Goal: Communication & Community: Answer question/provide support

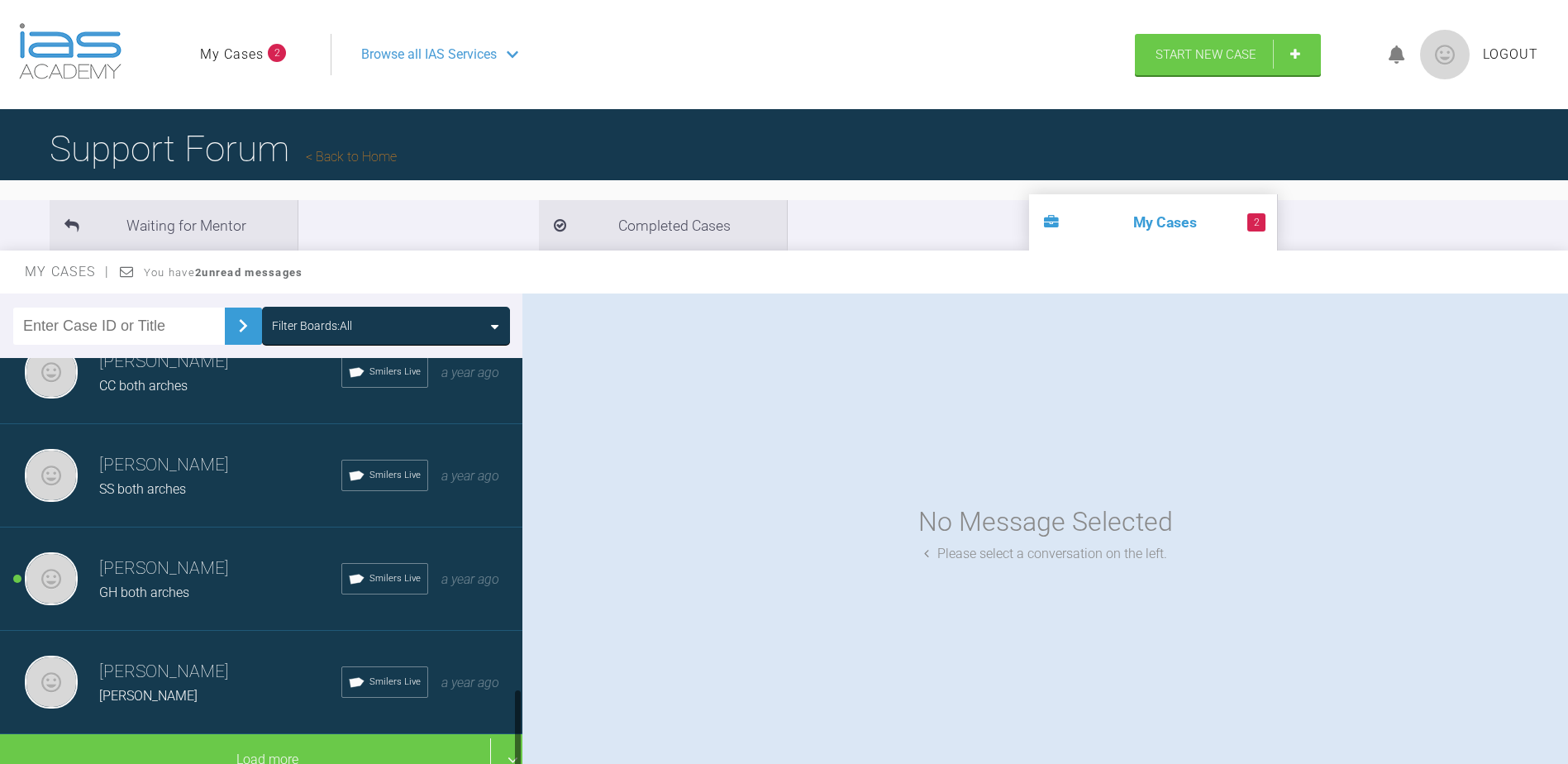
scroll to position [1705, 0]
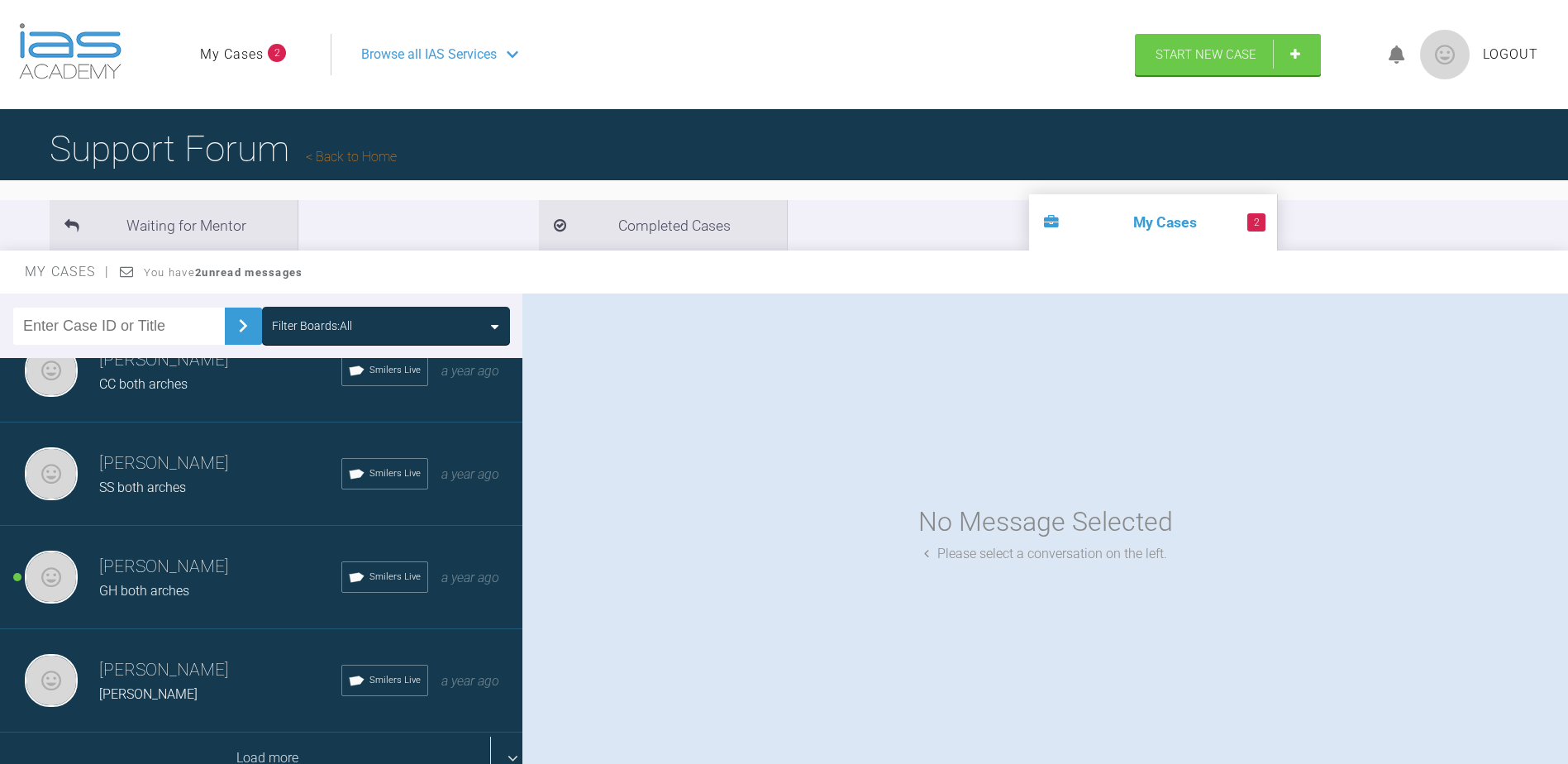
click at [283, 742] on div "Load more" at bounding box center [267, 757] width 535 height 51
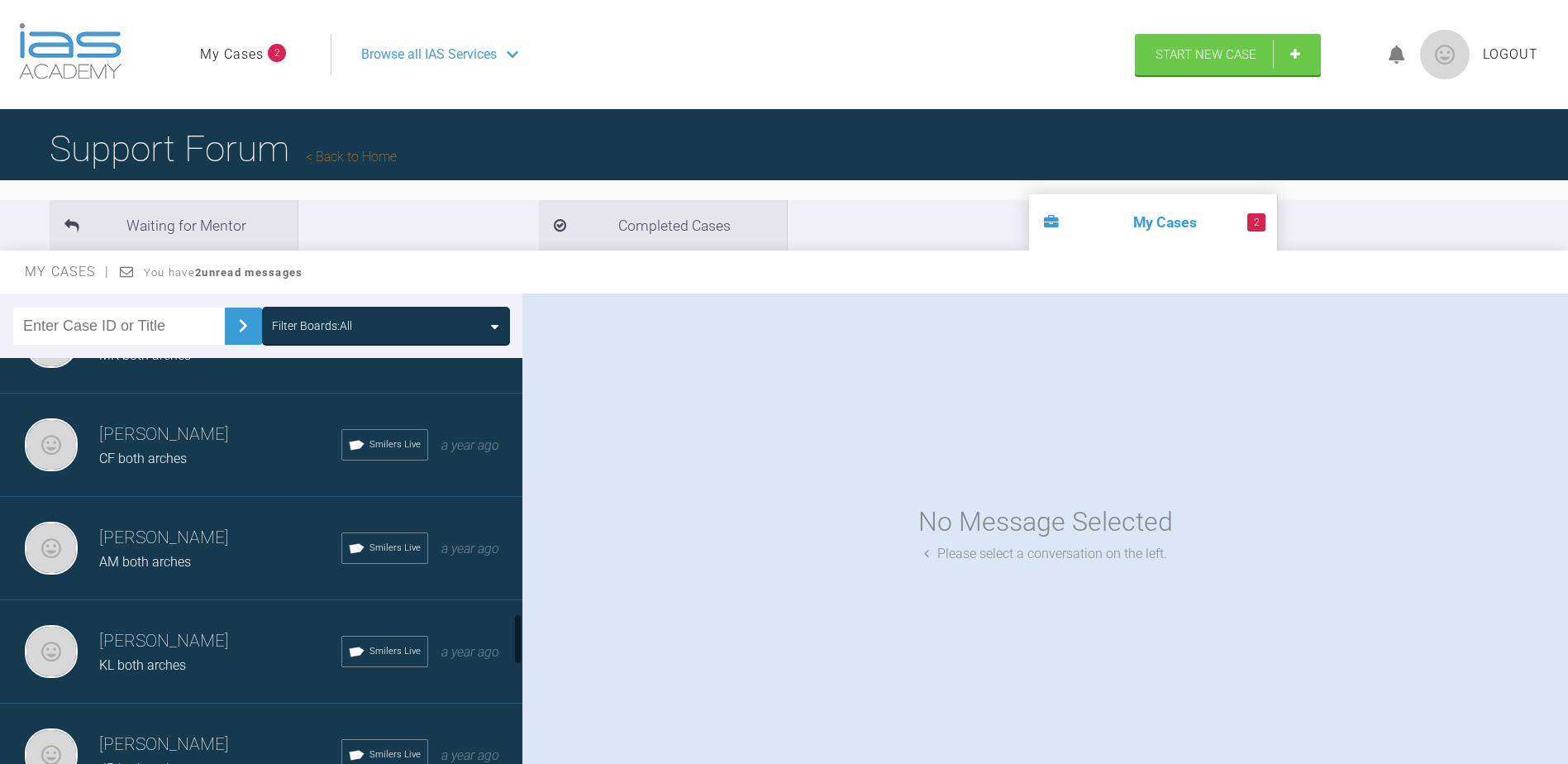
scroll to position [2284, 0]
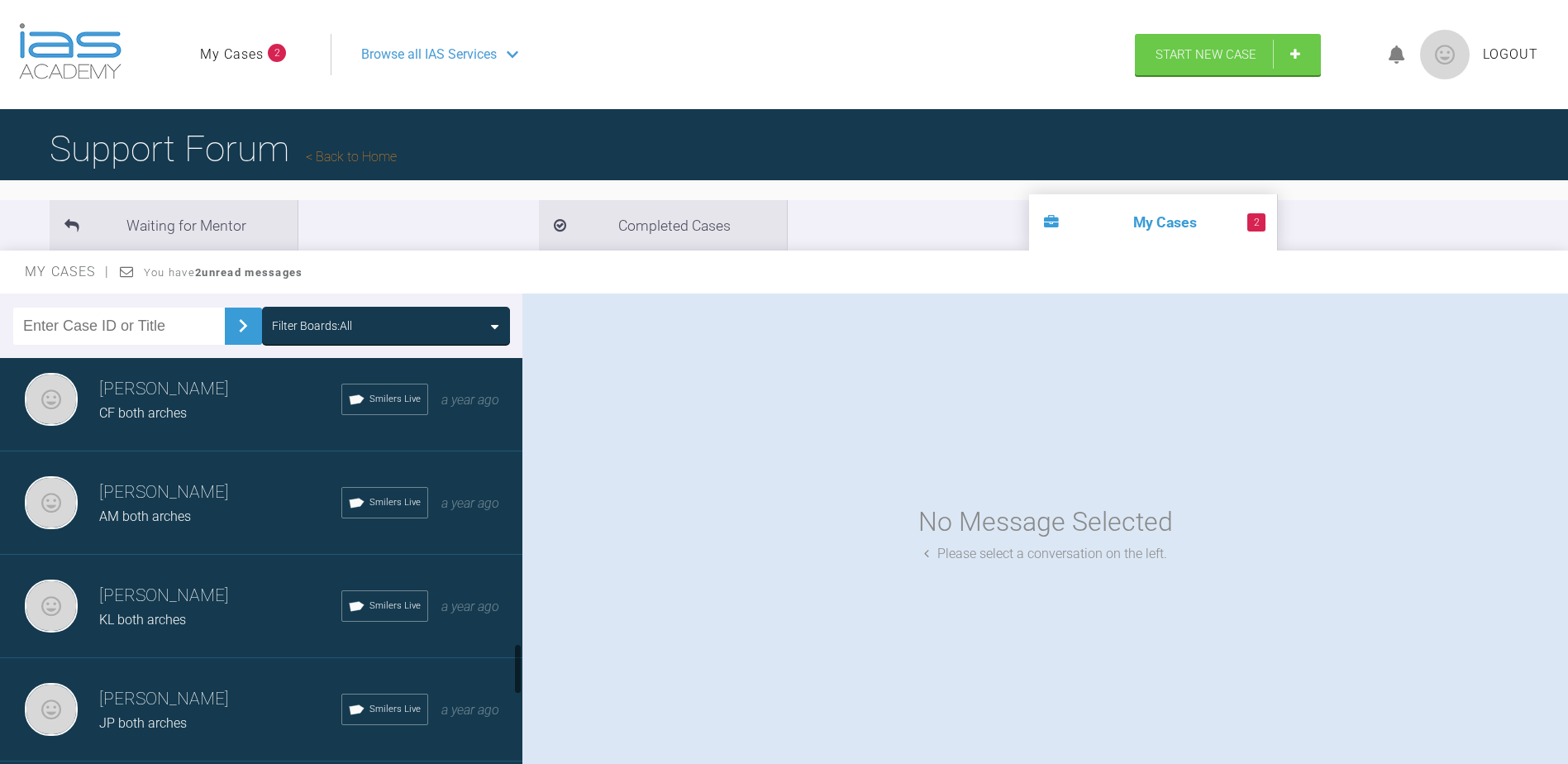
click at [258, 607] on h3 "[PERSON_NAME]" at bounding box center [220, 596] width 242 height 28
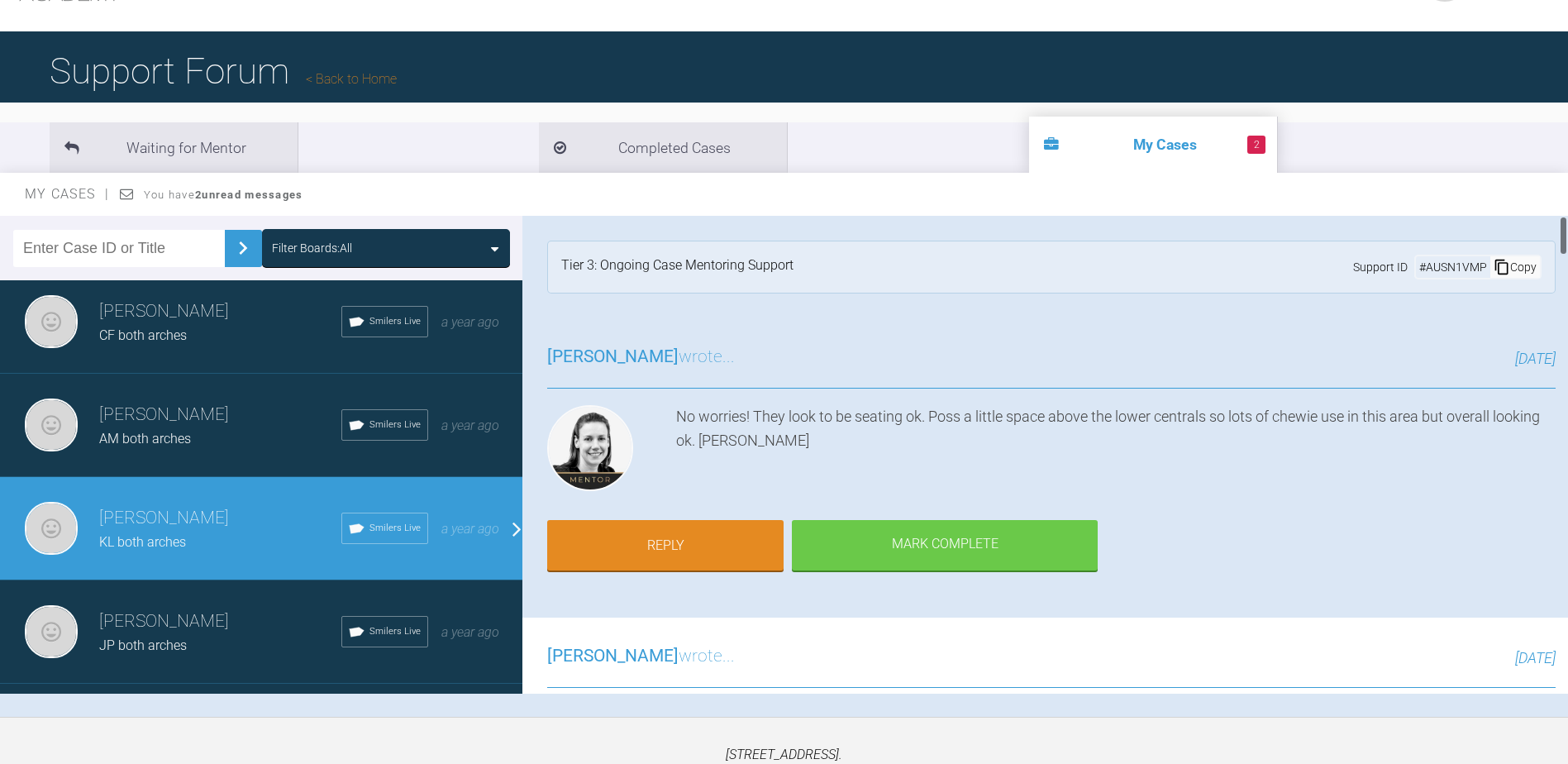
scroll to position [0, 0]
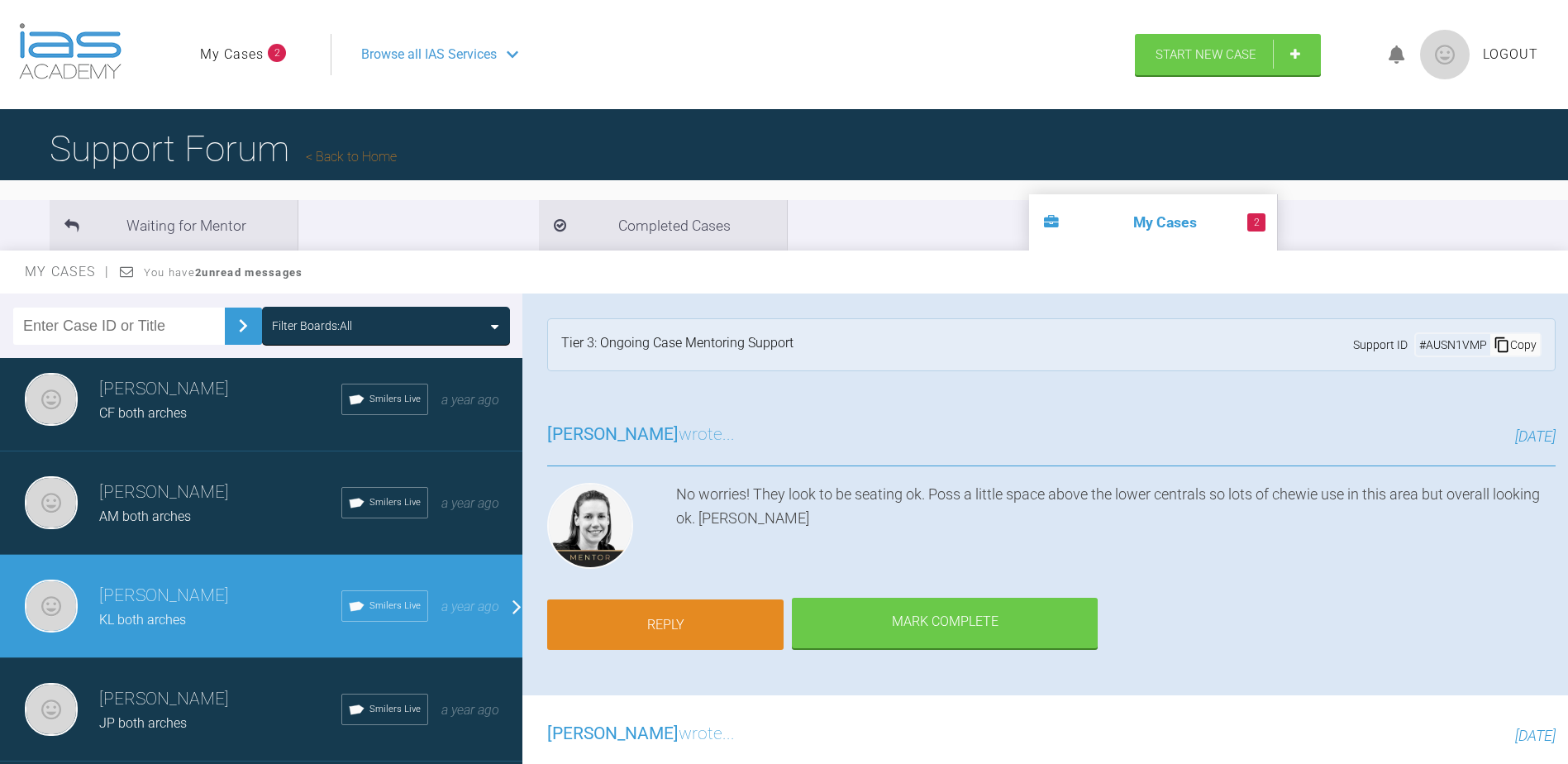
click at [659, 613] on link "Reply" at bounding box center [666, 624] width 237 height 51
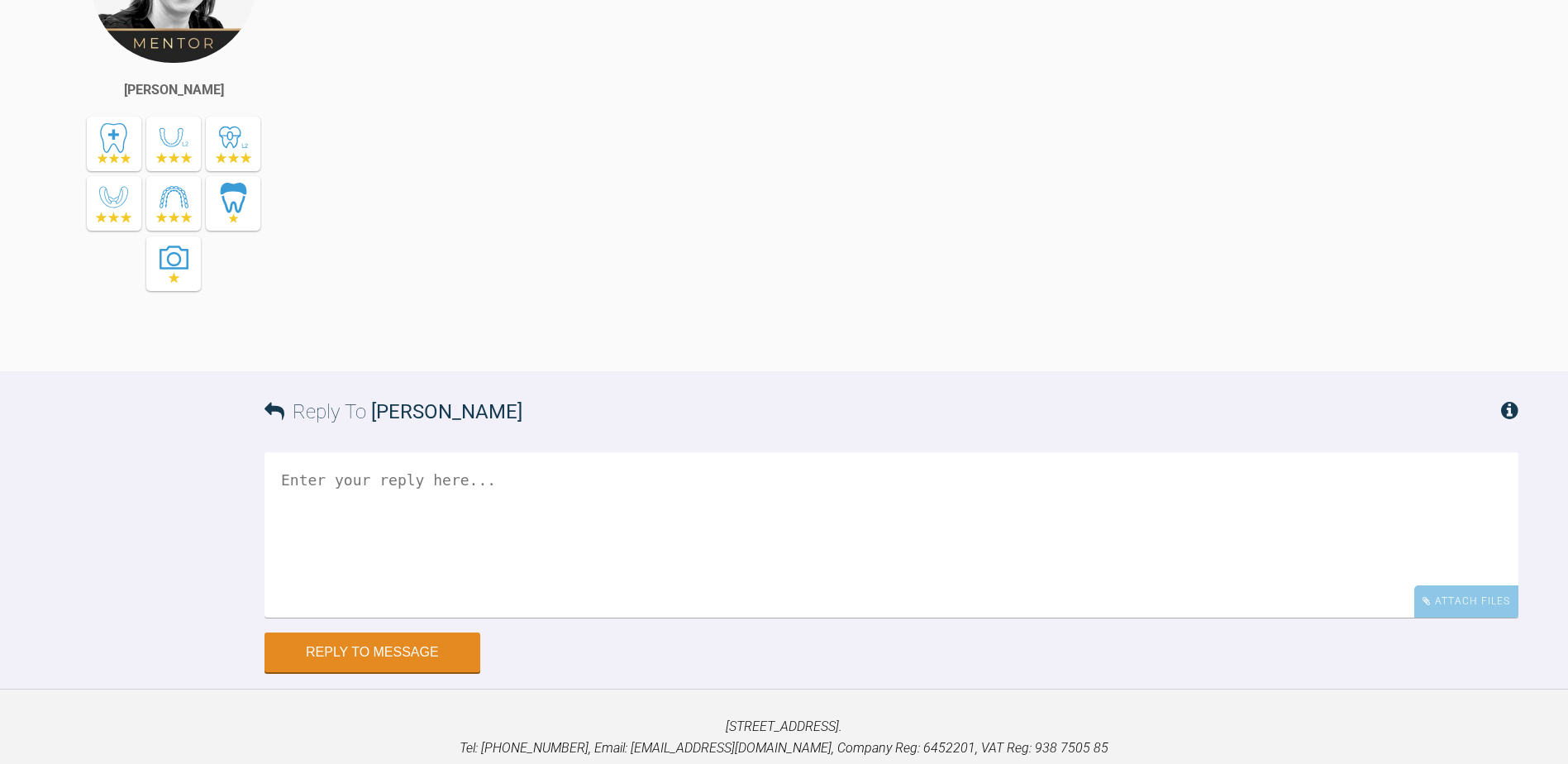
scroll to position [7501, 0]
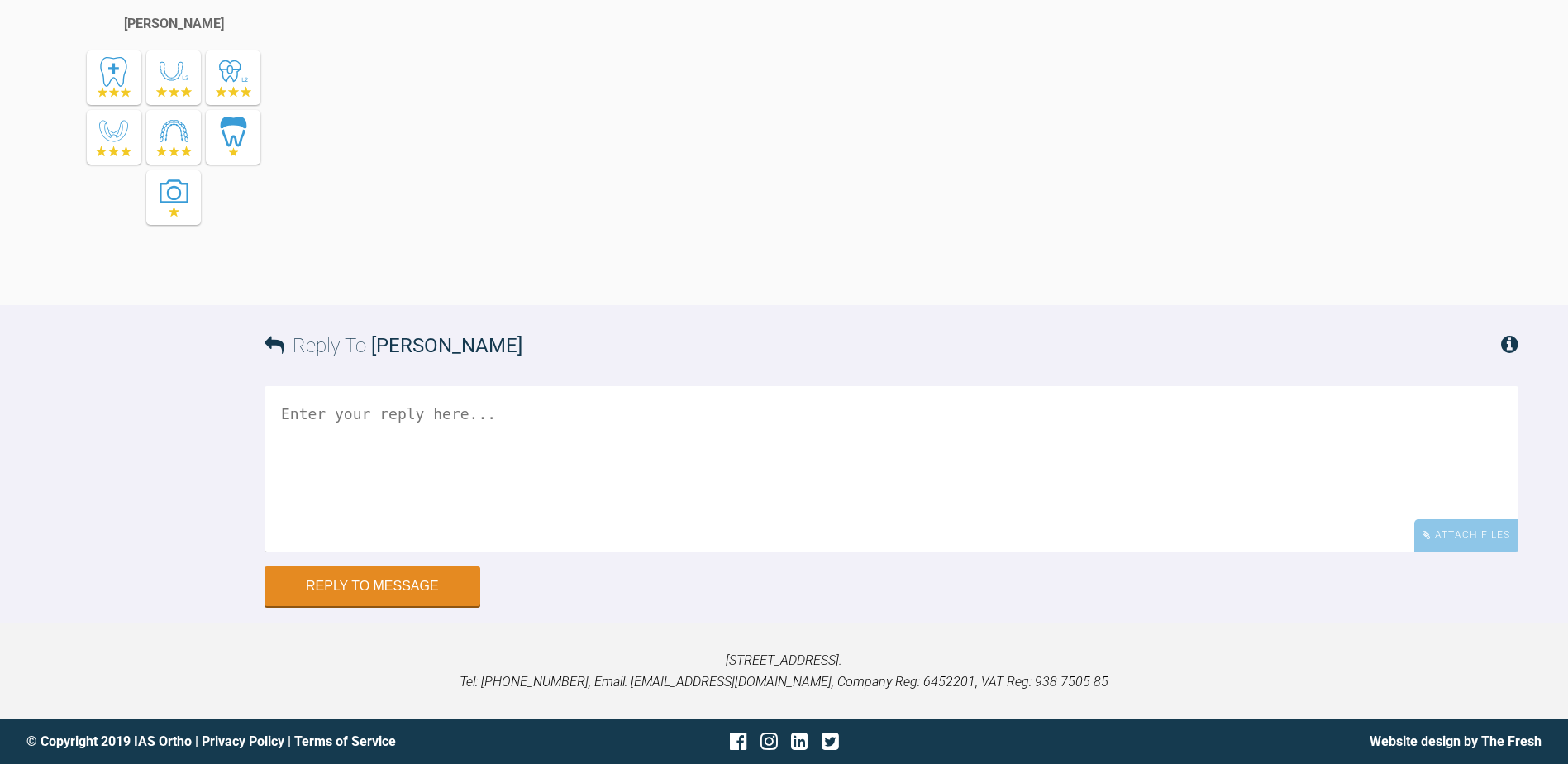
click at [359, 435] on textarea at bounding box center [892, 468] width 1254 height 166
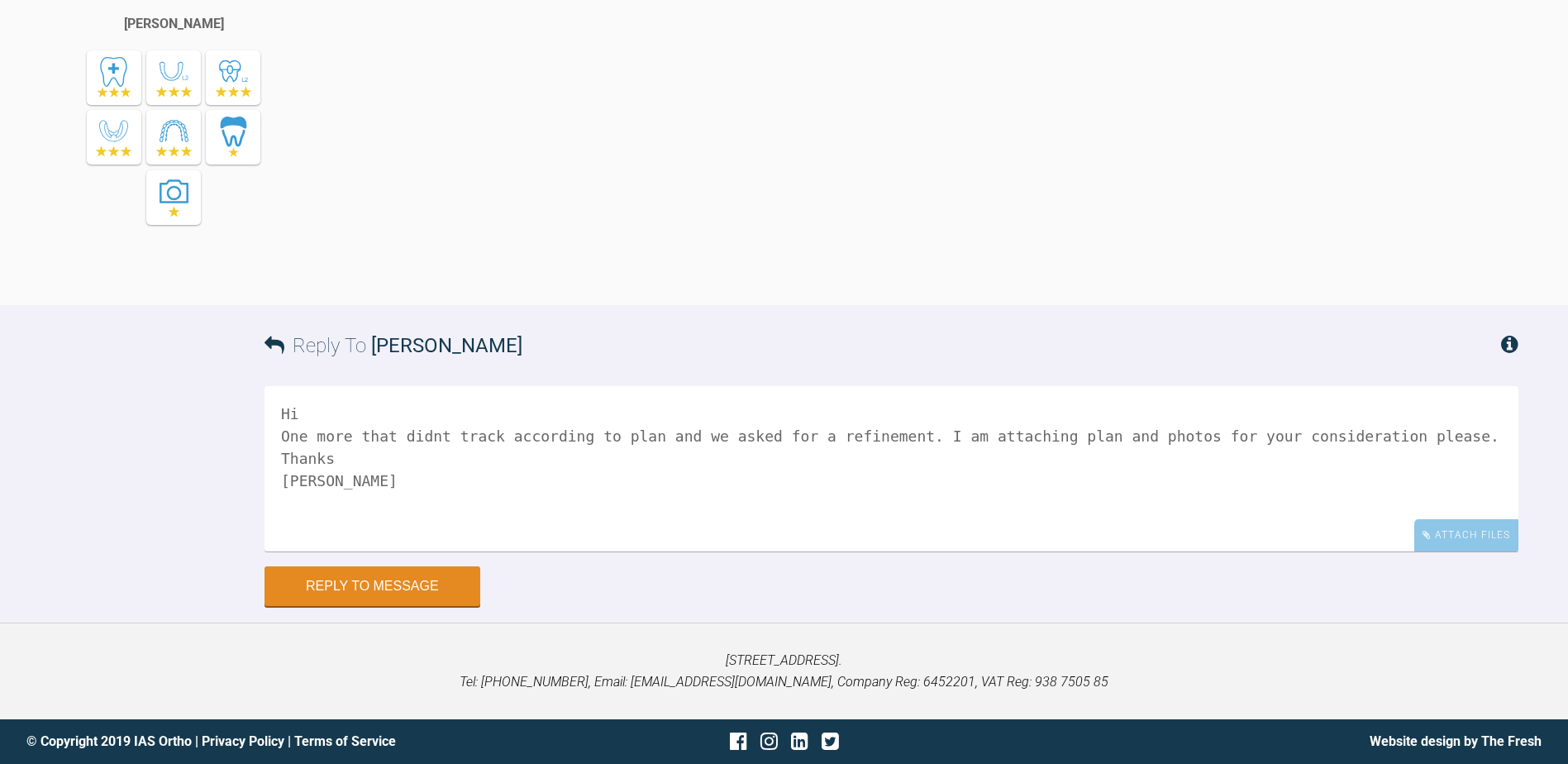
click at [404, 494] on textarea "Hi One more that didnt track according to plan and we asked for a refinement. I…" at bounding box center [892, 468] width 1254 height 166
paste textarea "[URL][DOMAIN_NAME]"
type textarea "Hi One more that didnt track according to plan and we asked for a refinement. I…"
click at [398, 605] on button "Reply to Message" at bounding box center [373, 588] width 215 height 39
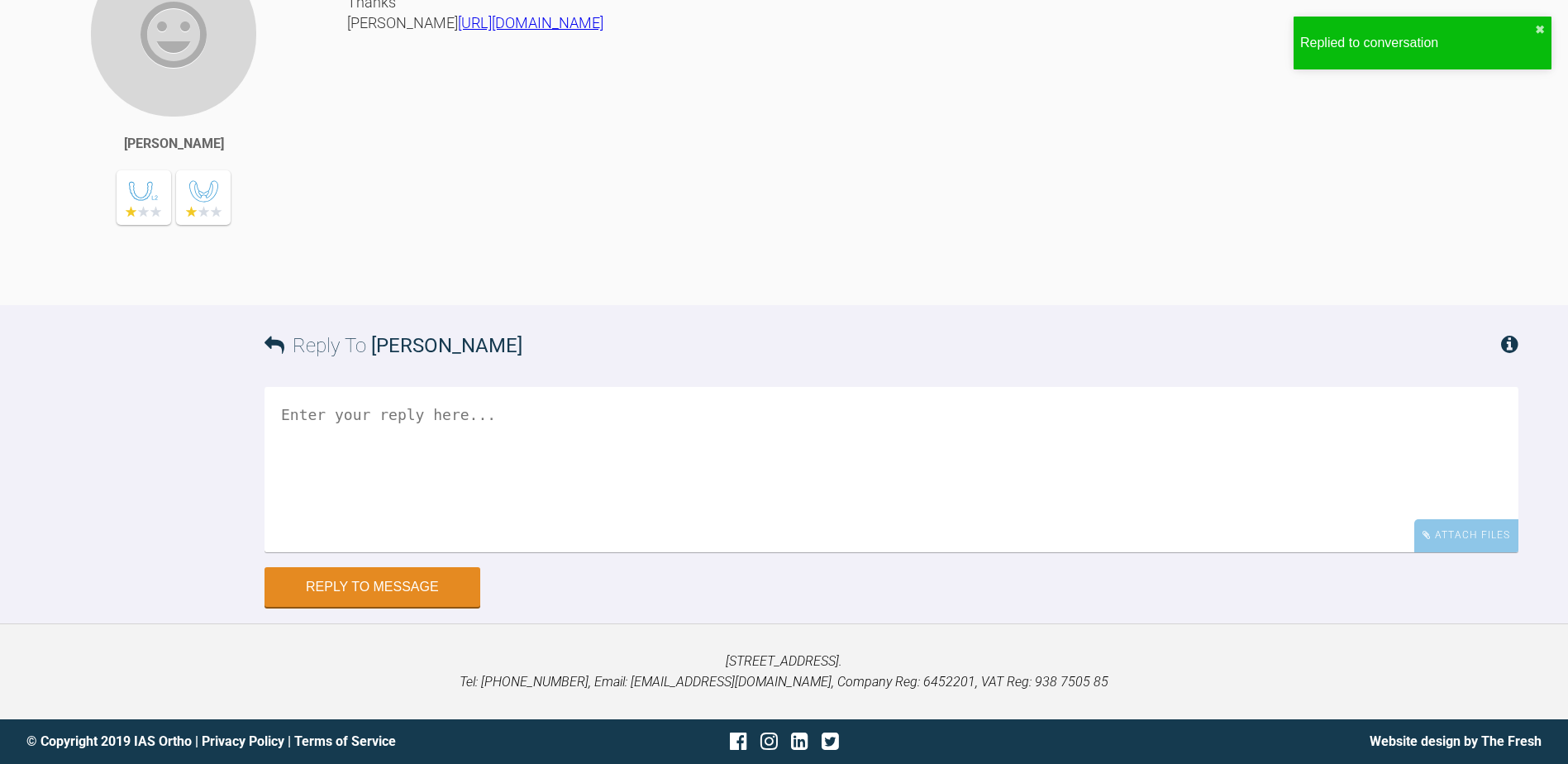
scroll to position [8014, 0]
click at [1461, 550] on div "Attach Files" at bounding box center [1466, 536] width 104 height 32
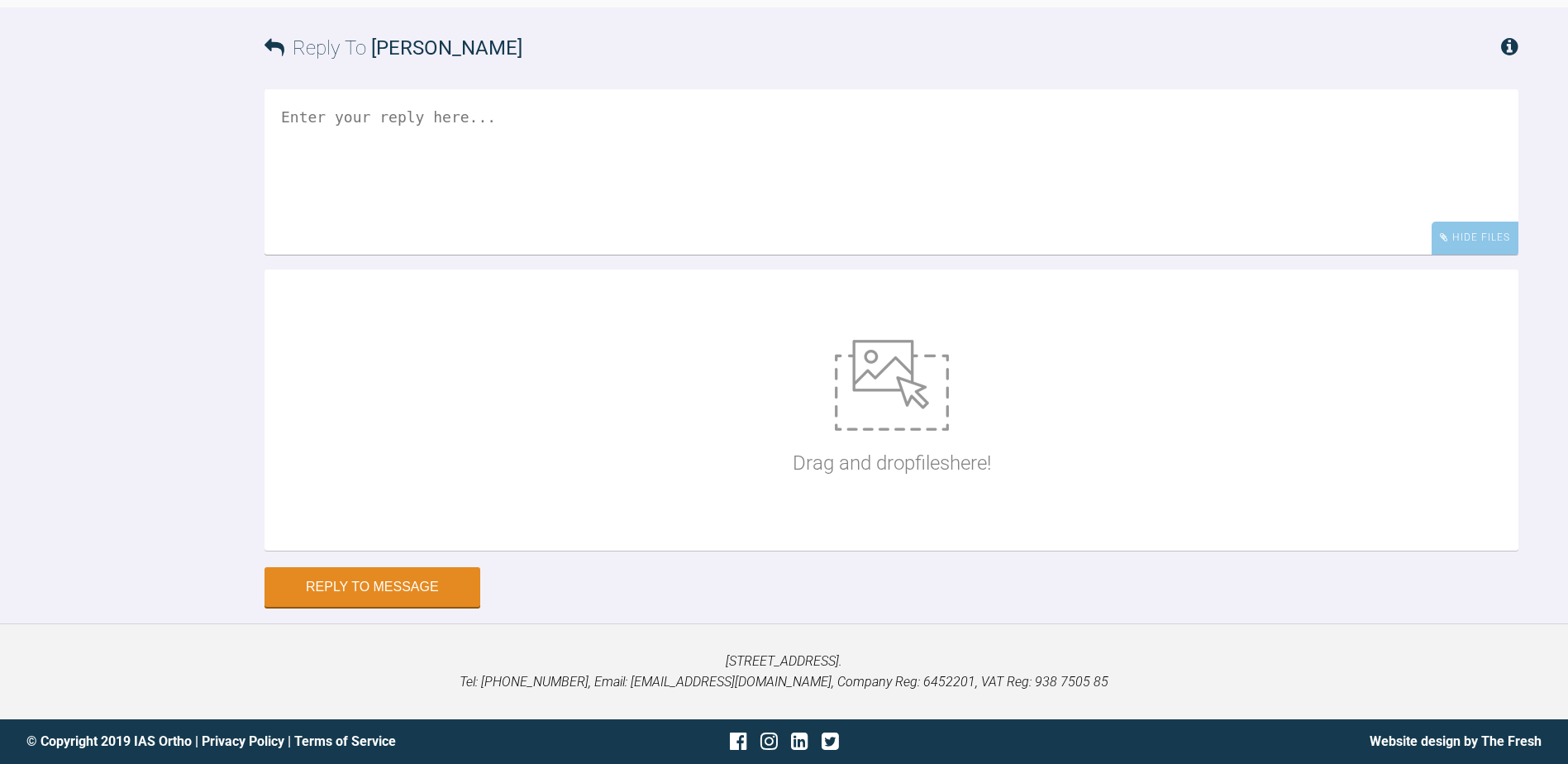
click at [951, 534] on div "Drag and drop files here!" at bounding box center [892, 410] width 198 height 248
type input "C:\fakepath\IMG_8928.jpg"
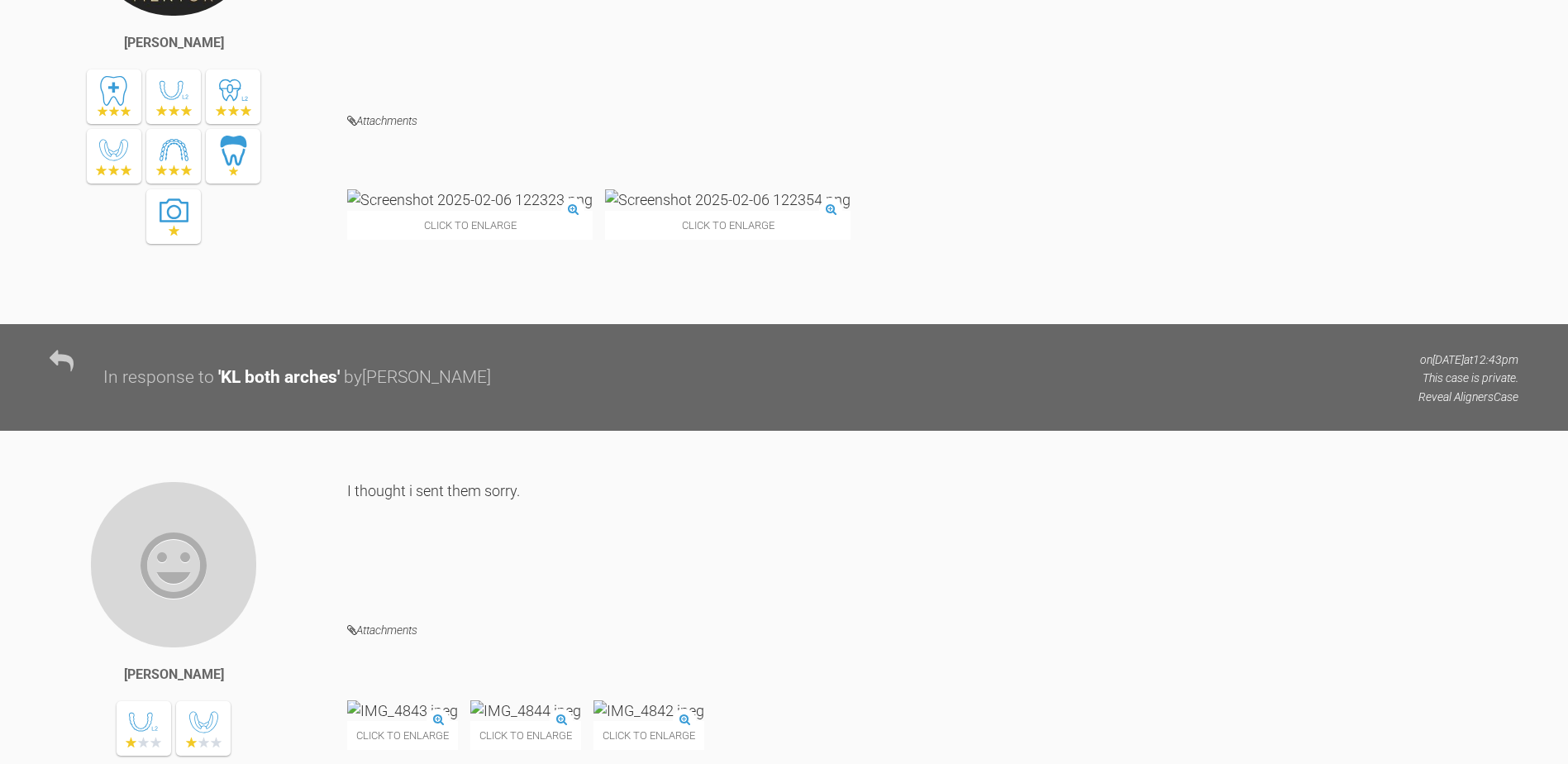
scroll to position [5450, 0]
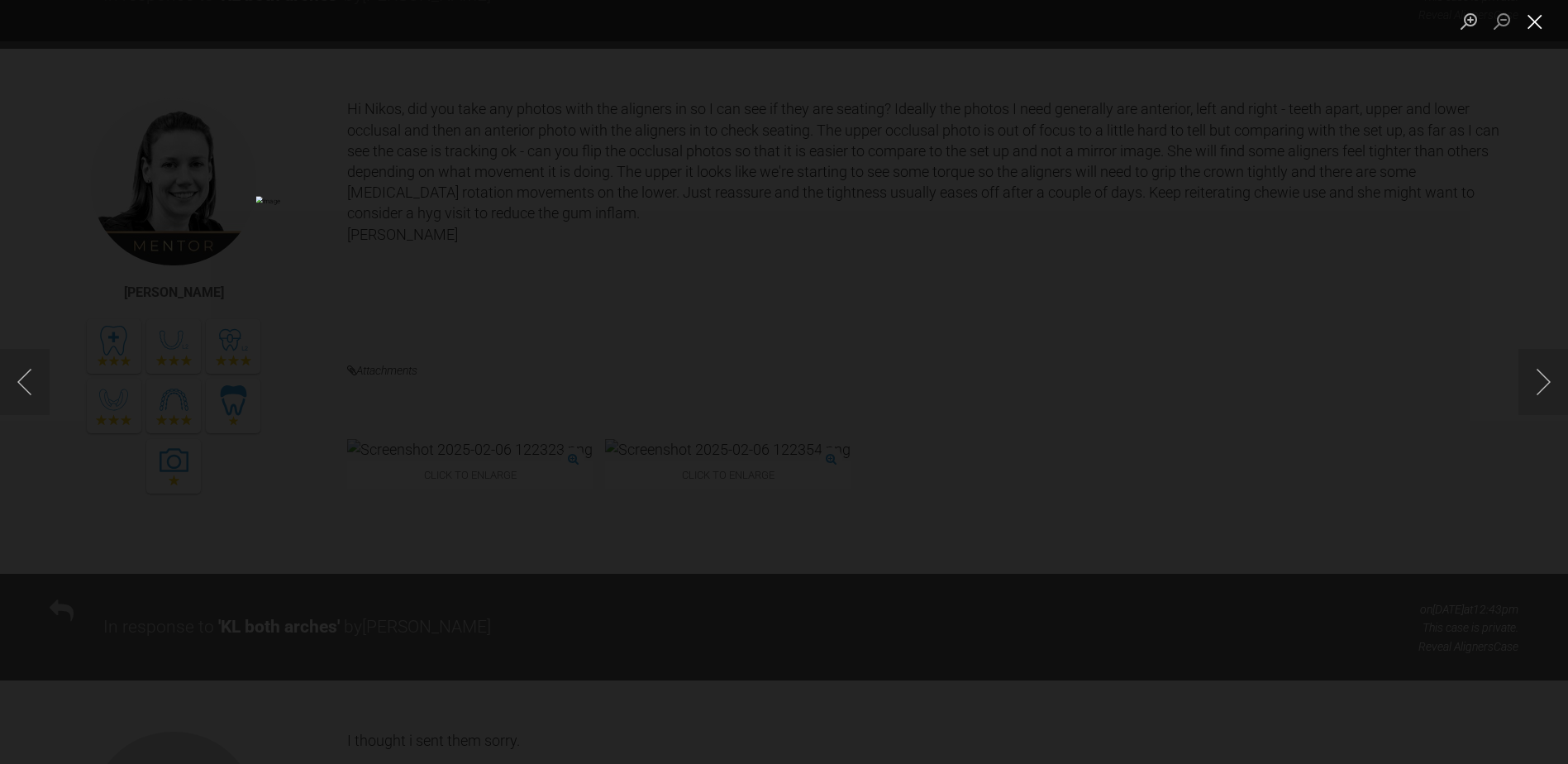
click at [1543, 25] on button "Close lightbox" at bounding box center [1534, 21] width 33 height 29
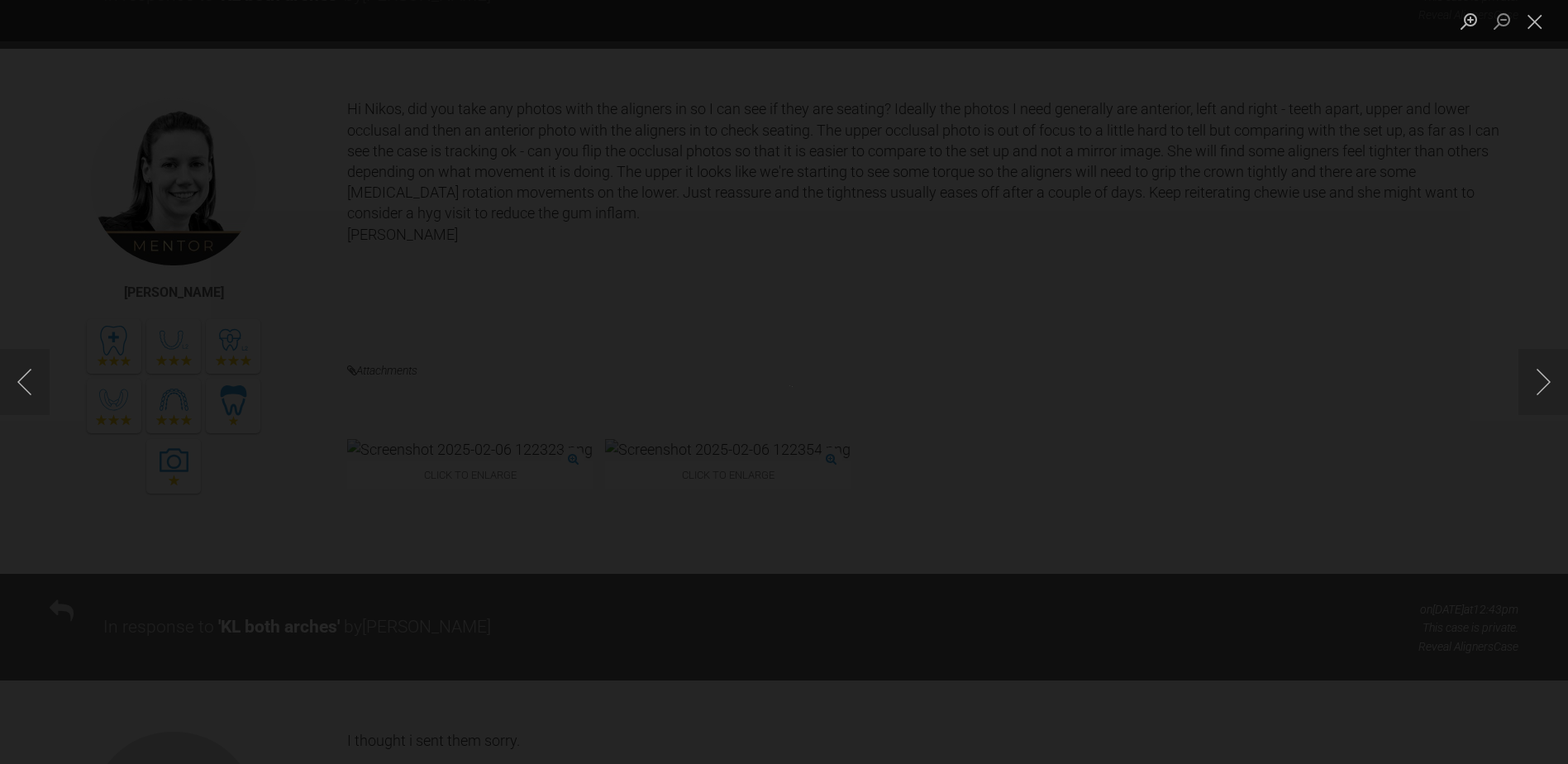
click at [788, 377] on img "Lightbox" at bounding box center [783, 382] width 20 height 10
click at [1546, 395] on button "Next image" at bounding box center [1543, 382] width 50 height 66
click at [1529, 19] on button "Close lightbox" at bounding box center [1534, 21] width 33 height 29
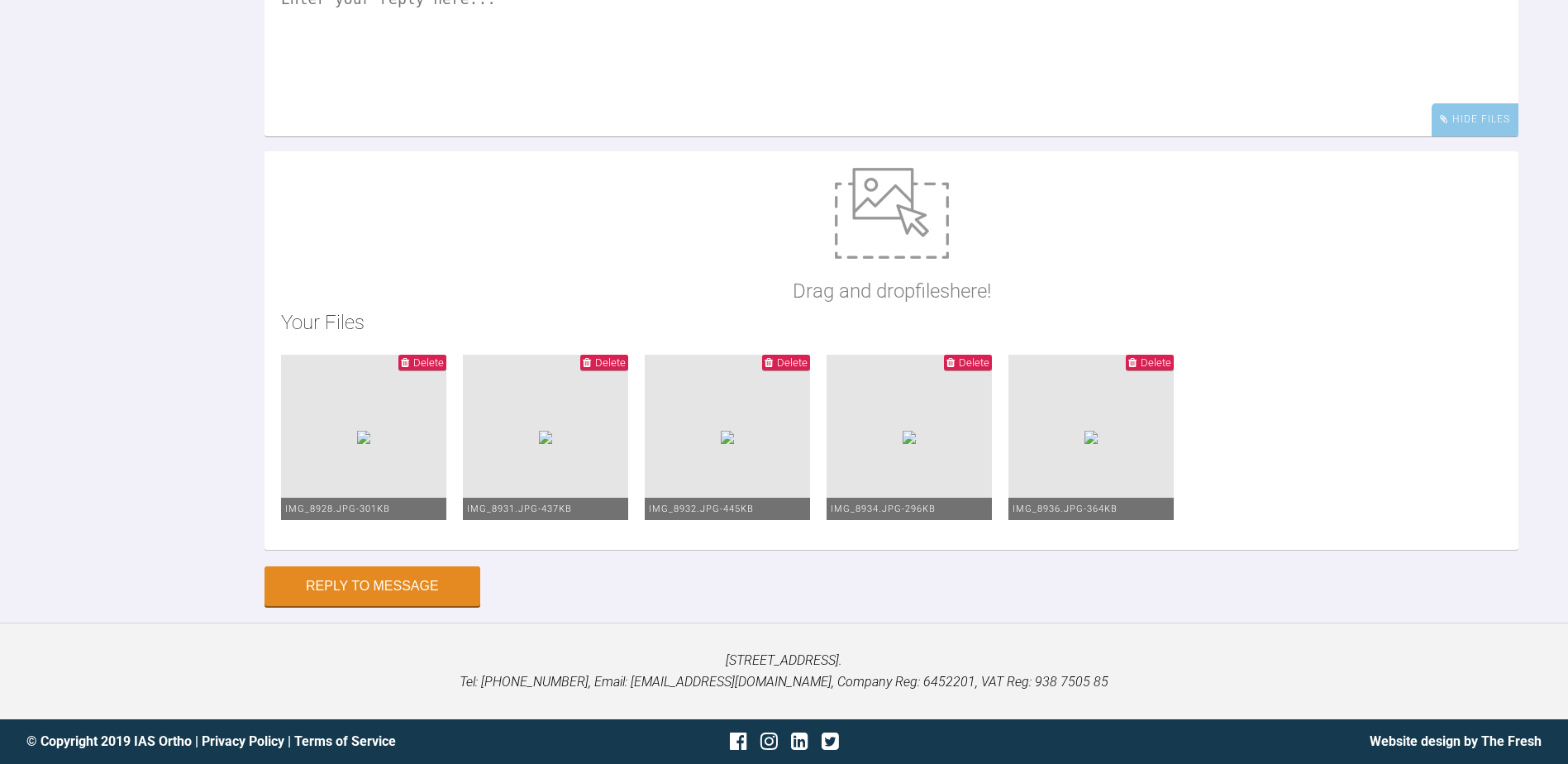
scroll to position [8429, 0]
click at [371, 441] on img at bounding box center [363, 437] width 13 height 13
click at [371, 431] on img at bounding box center [363, 437] width 13 height 13
click at [364, 592] on button "Reply to Message" at bounding box center [373, 588] width 215 height 39
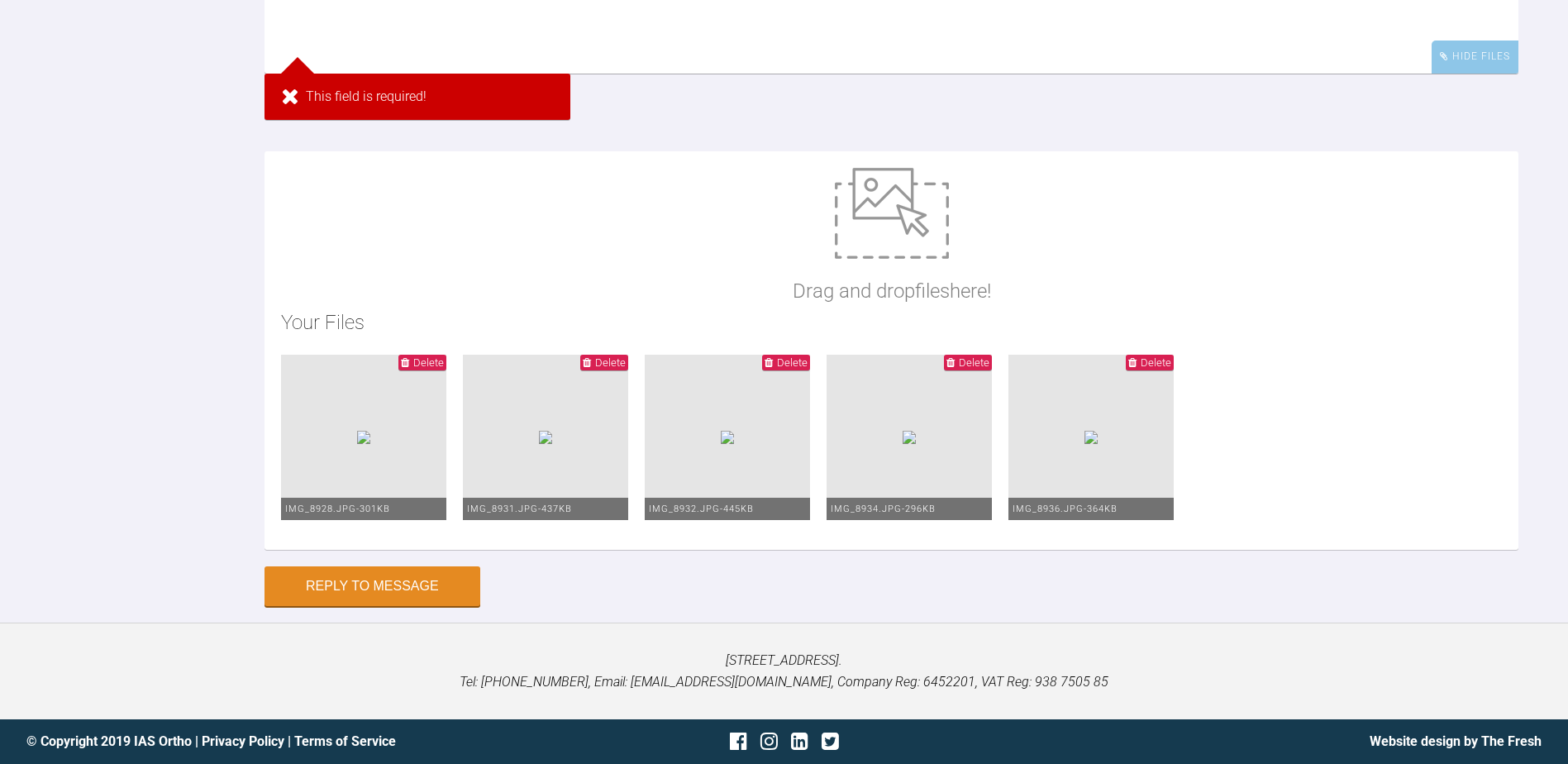
scroll to position [8181, 0]
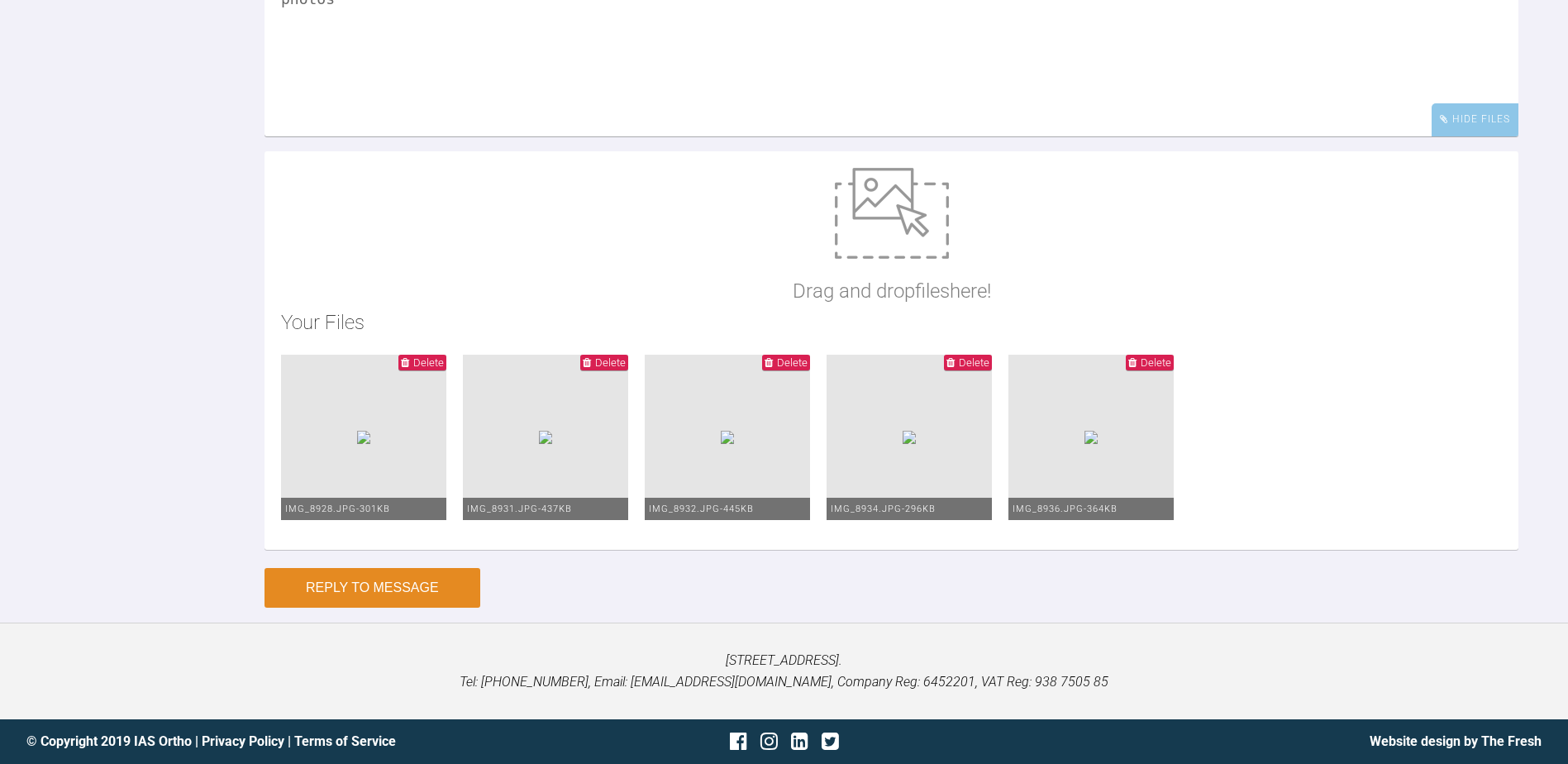
type textarea "photos"
click at [315, 591] on button "Reply to Message" at bounding box center [373, 588] width 215 height 39
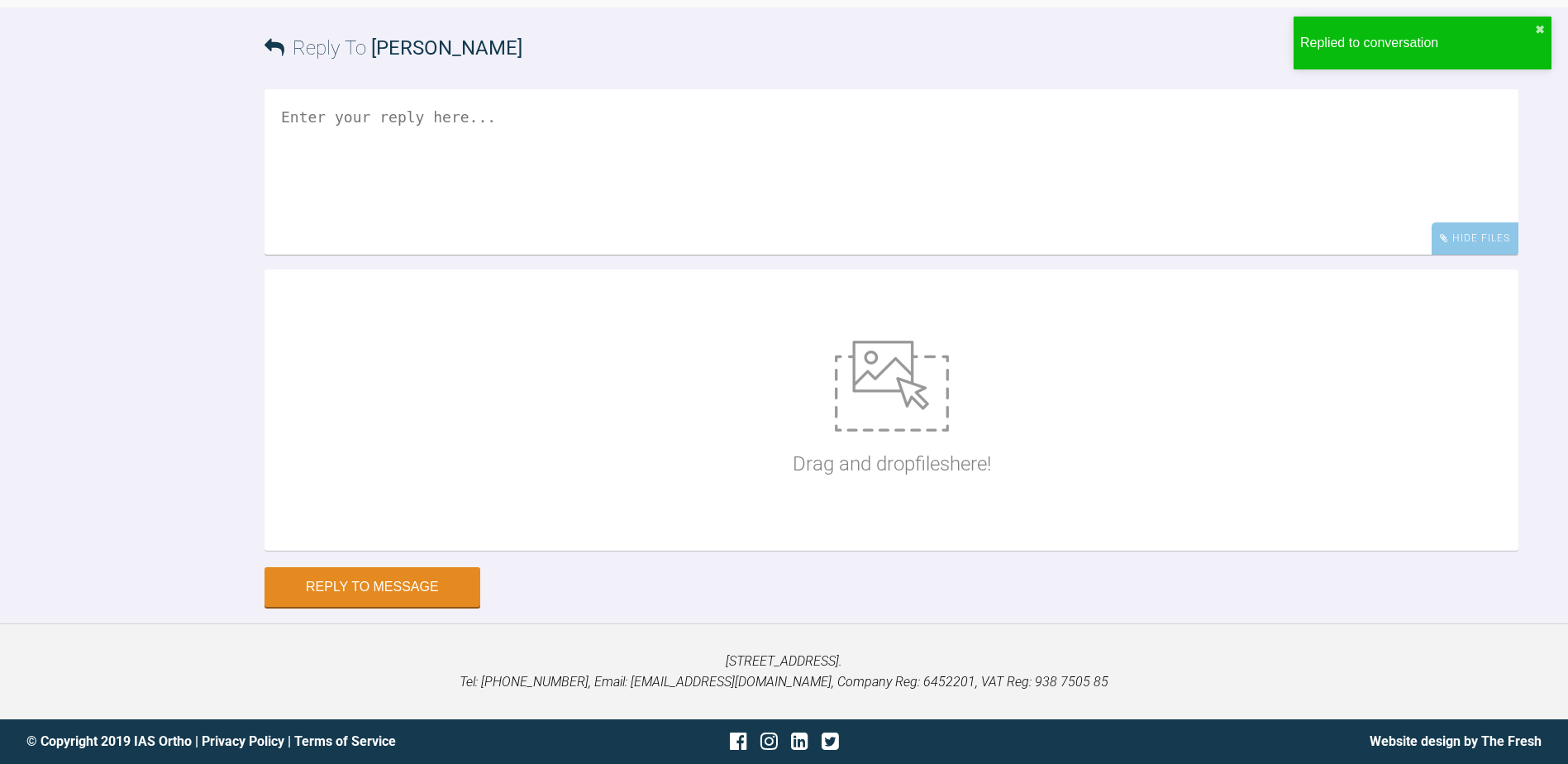
scroll to position [8368, 0]
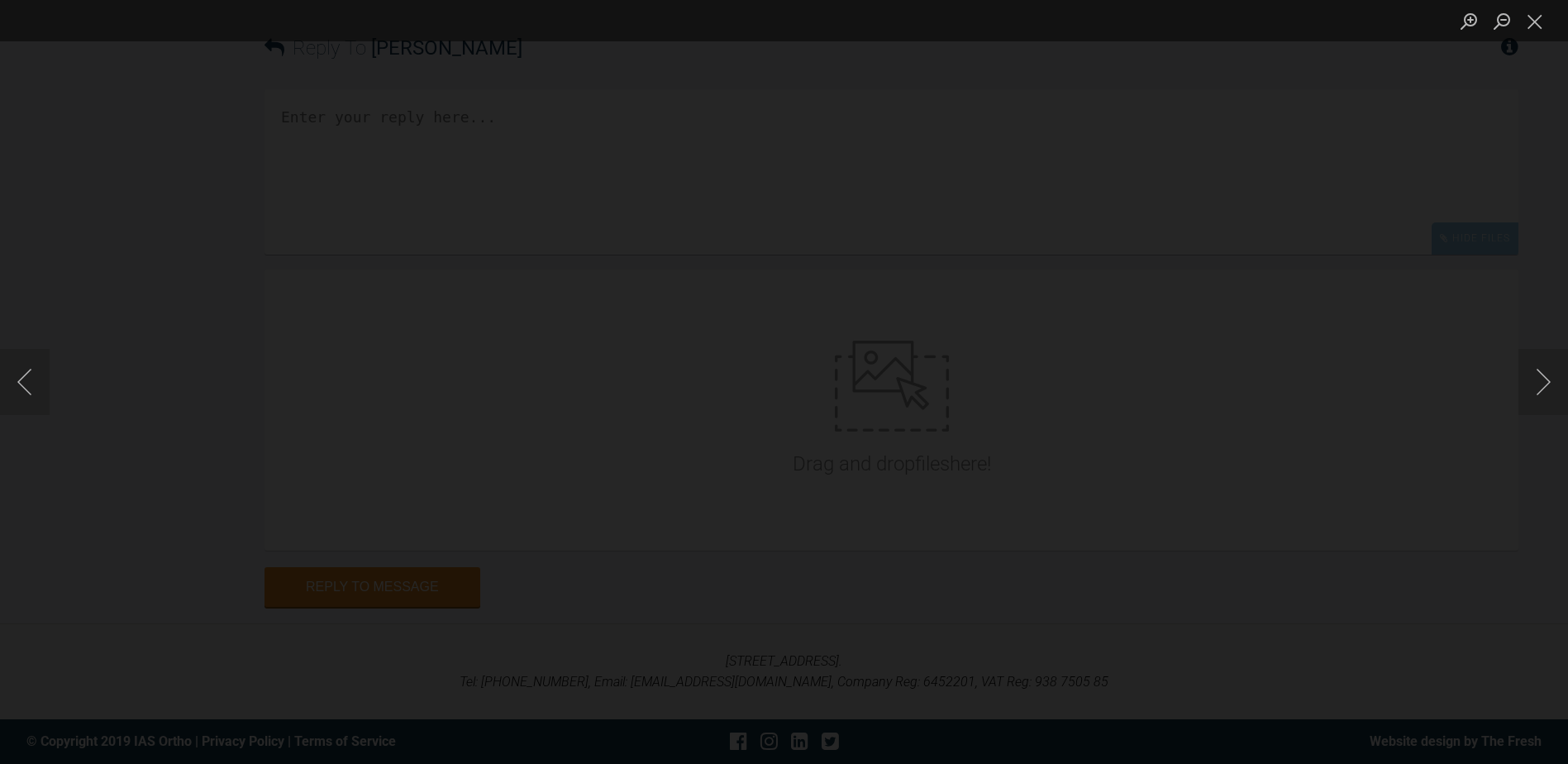
scroll to position [8451, 0]
click at [1536, 18] on button "Close lightbox" at bounding box center [1534, 21] width 33 height 29
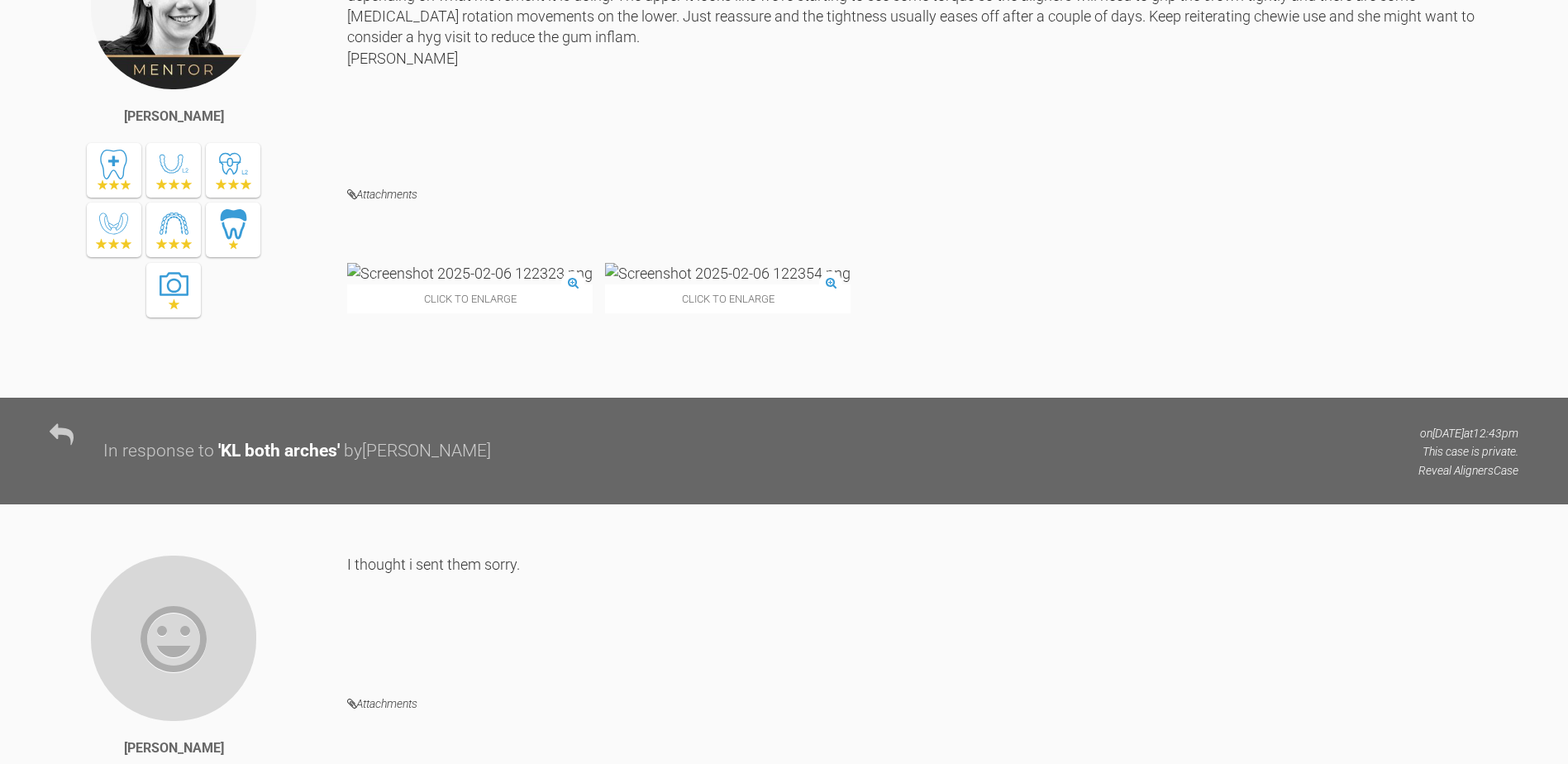
scroll to position [5226, 0]
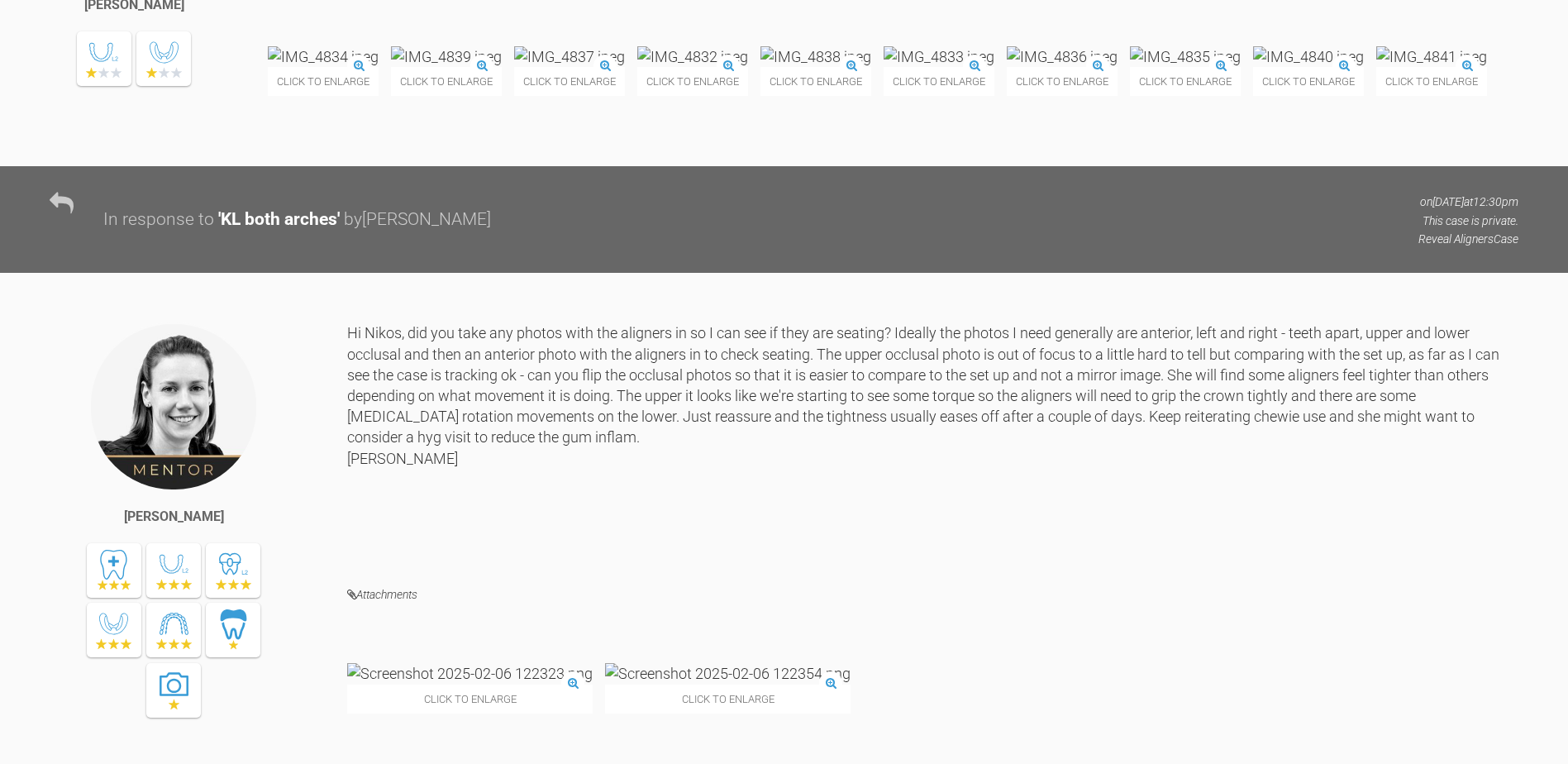
click at [625, 67] on img at bounding box center [569, 56] width 110 height 21
